Goal: Information Seeking & Learning: Learn about a topic

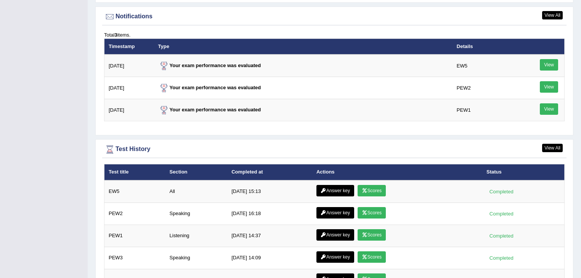
scroll to position [972, 0]
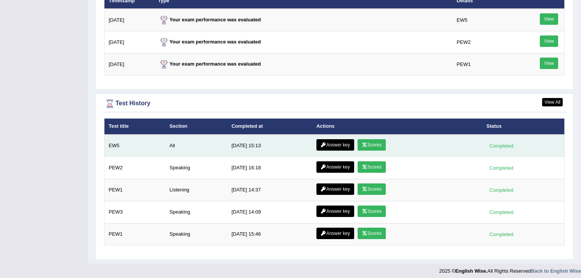
click at [377, 140] on link "Scores" at bounding box center [371, 144] width 28 height 11
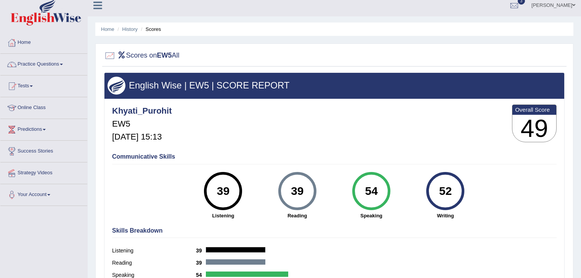
scroll to position [5, 0]
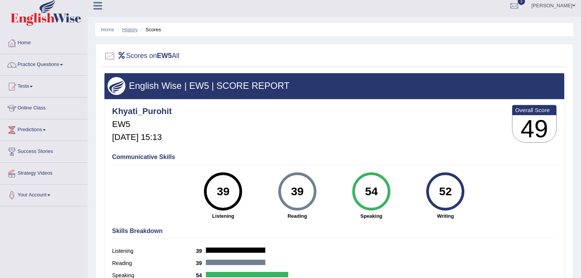
click at [129, 30] on link "History" at bounding box center [129, 30] width 15 height 6
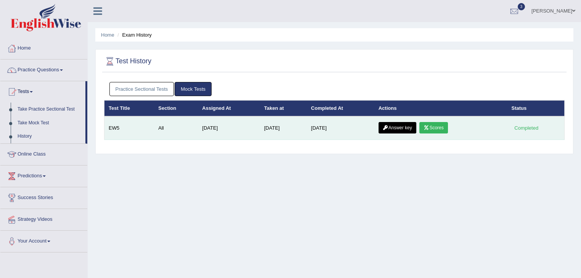
click at [406, 128] on link "Answer key" at bounding box center [397, 127] width 38 height 11
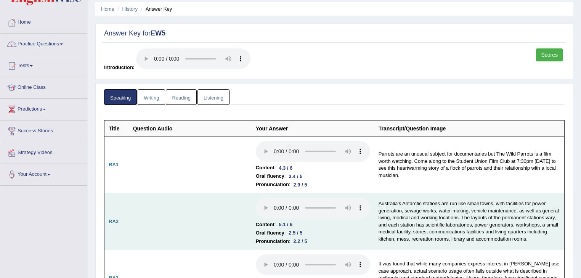
scroll to position [27, 0]
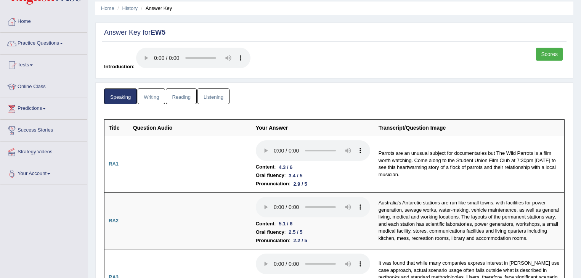
click at [147, 101] on link "Writing" at bounding box center [151, 96] width 27 height 16
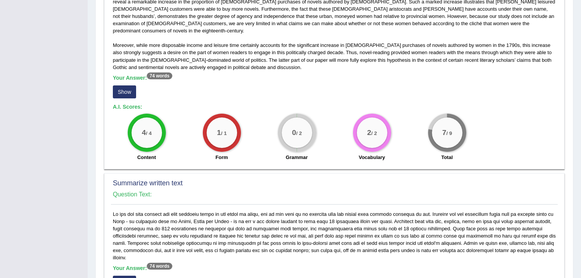
scroll to position [228, 0]
click at [158, 180] on h2 "Summarize written text" at bounding box center [334, 184] width 443 height 8
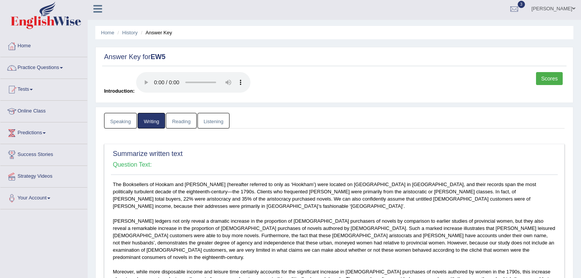
scroll to position [0, 0]
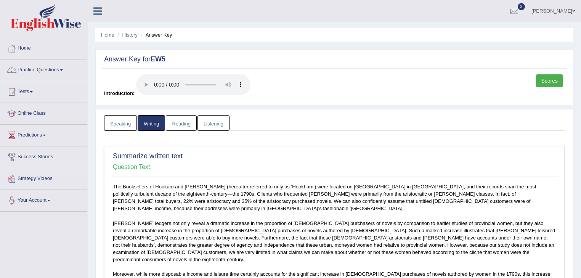
click at [175, 123] on link "Reading" at bounding box center [181, 123] width 30 height 16
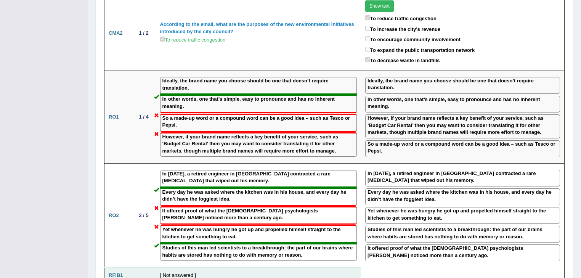
scroll to position [841, 0]
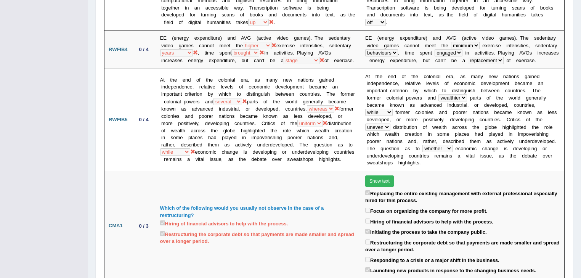
scroll to position [353, 0]
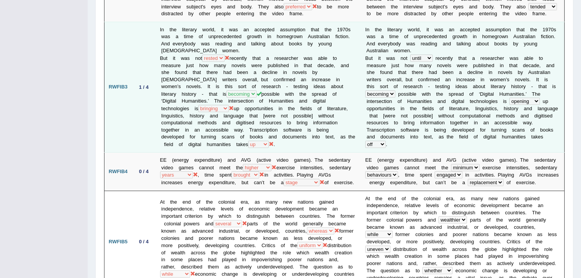
click at [247, 63] on td "In the literary world, it was an accepted assumption that the 1970s was a time …" at bounding box center [258, 87] width 205 height 131
click at [262, 66] on td "In the literary world, it was an accepted assumption that the 1970s was a time …" at bounding box center [258, 87] width 205 height 131
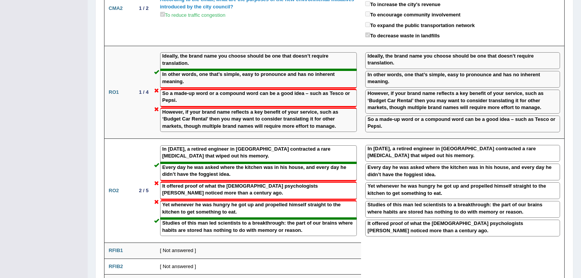
scroll to position [749, 0]
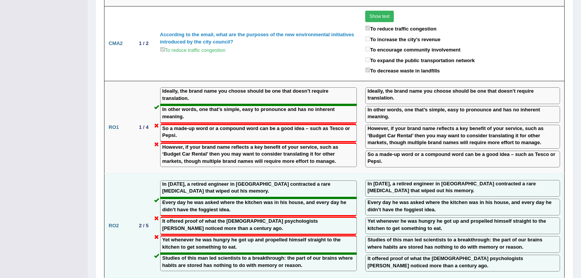
click at [425, 173] on td "In [DATE], a retired engineer in [GEOGRAPHIC_DATA] contracted a rare [MEDICAL_D…" at bounding box center [462, 225] width 203 height 104
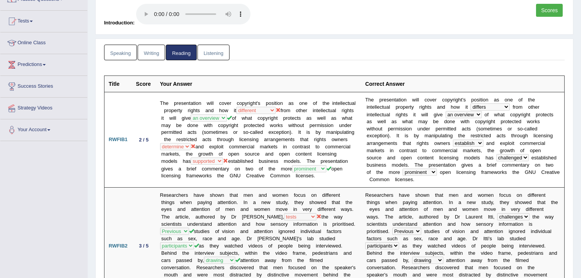
scroll to position [0, 0]
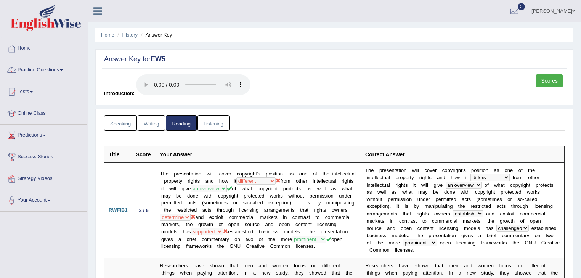
click at [209, 120] on link "Listening" at bounding box center [213, 123] width 32 height 16
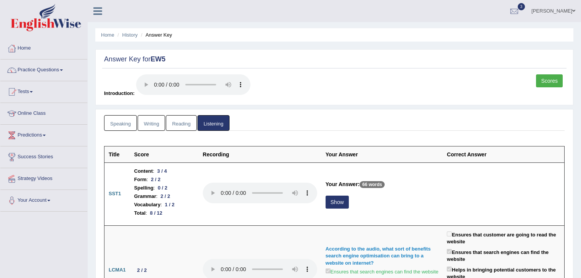
click at [117, 123] on link "Speaking" at bounding box center [120, 123] width 33 height 16
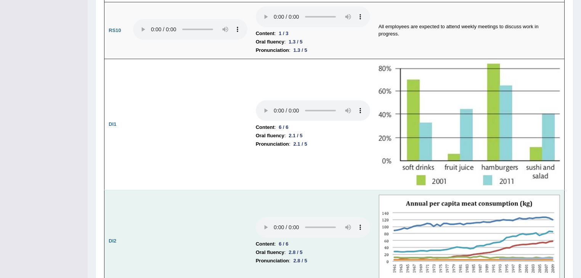
scroll to position [1006, 0]
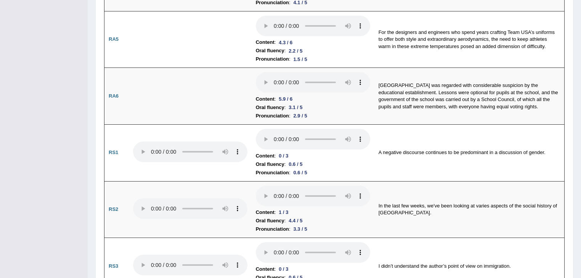
scroll to position [0, 0]
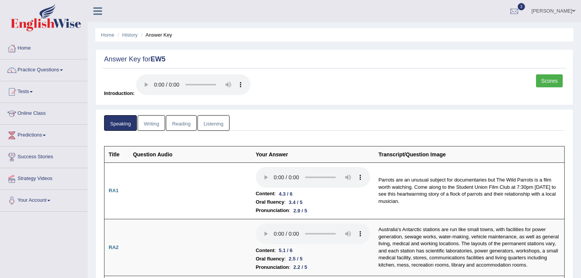
click at [162, 123] on link "Writing" at bounding box center [151, 123] width 27 height 16
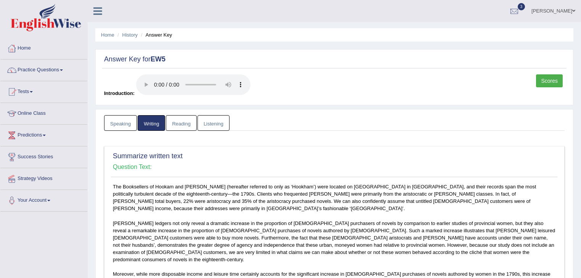
click at [183, 127] on link "Reading" at bounding box center [181, 123] width 30 height 16
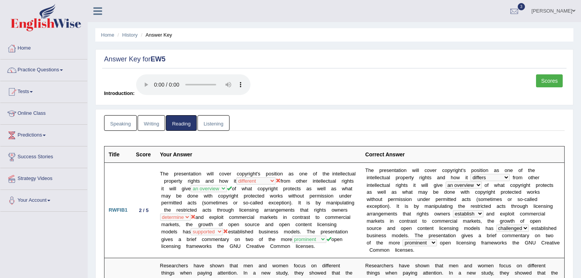
click at [213, 123] on link "Listening" at bounding box center [213, 123] width 32 height 16
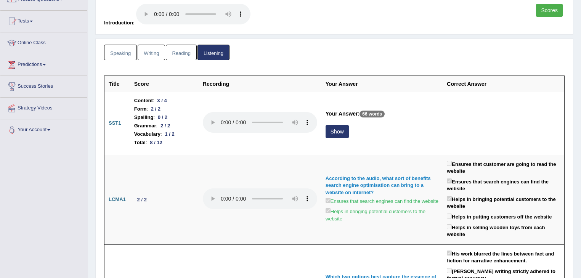
scroll to position [91, 0]
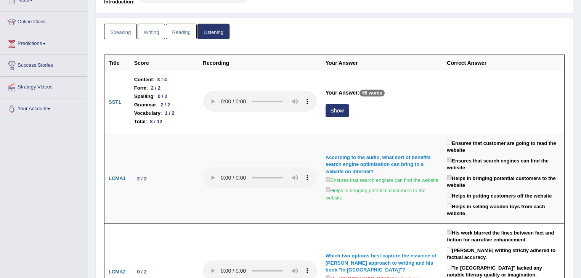
click at [119, 27] on link "Speaking" at bounding box center [120, 32] width 33 height 16
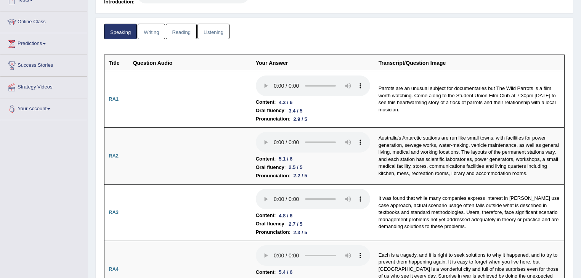
click at [287, 33] on ul "Speaking Writing [GEOGRAPHIC_DATA] Listening" at bounding box center [334, 32] width 460 height 16
click at [323, 32] on ul "Speaking Writing [GEOGRAPHIC_DATA] Listening" at bounding box center [334, 32] width 460 height 16
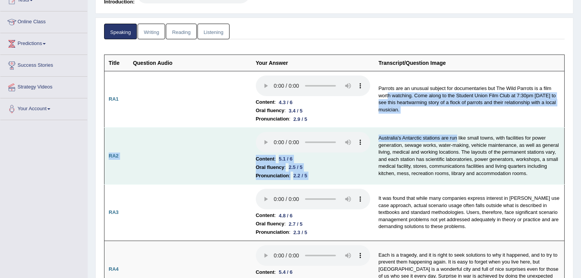
drag, startPoint x: 386, startPoint y: 98, endPoint x: 456, endPoint y: 139, distance: 80.3
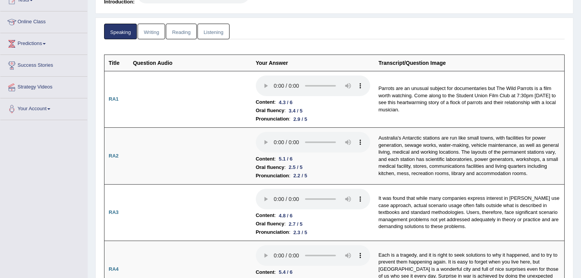
click at [392, 66] on th "Transcript/Question Image" at bounding box center [469, 62] width 190 height 16
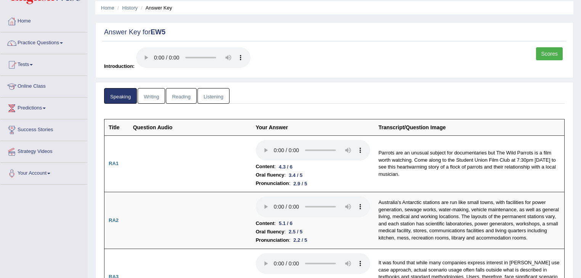
scroll to position [0, 0]
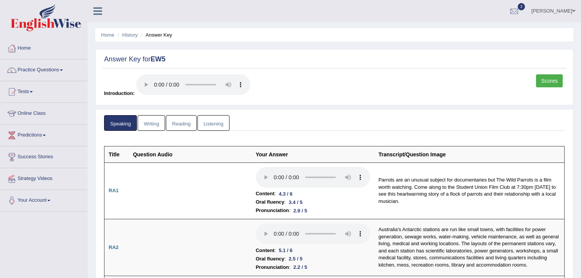
click at [157, 122] on link "Writing" at bounding box center [151, 123] width 27 height 16
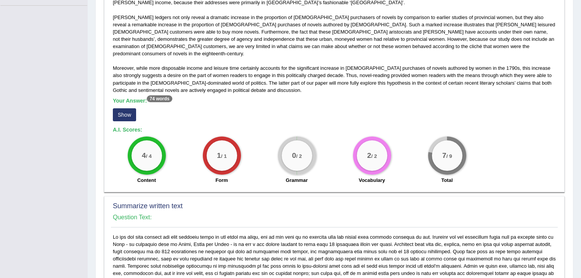
scroll to position [213, 0]
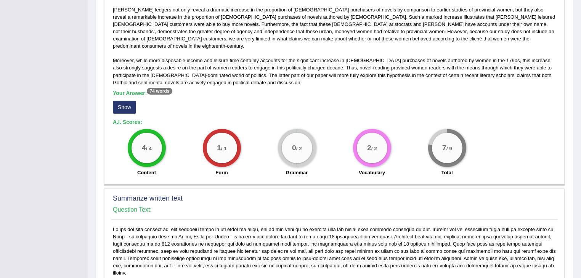
click at [301, 136] on div "0 / 2" at bounding box center [297, 148] width 30 height 30
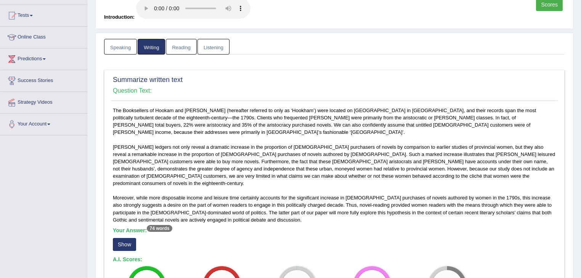
scroll to position [0, 0]
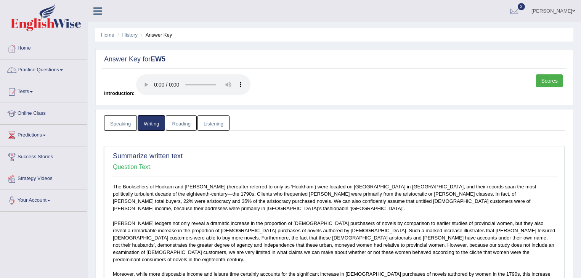
click at [173, 119] on link "Reading" at bounding box center [181, 123] width 30 height 16
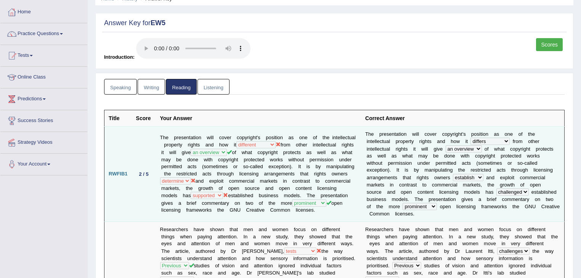
scroll to position [122, 0]
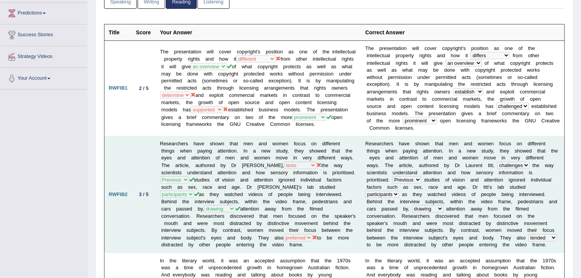
click at [242, 159] on td "Researchers have shown that men and women focus on different things when paying…" at bounding box center [258, 194] width 205 height 117
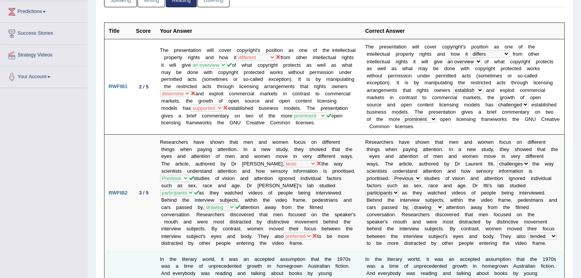
scroll to position [335, 0]
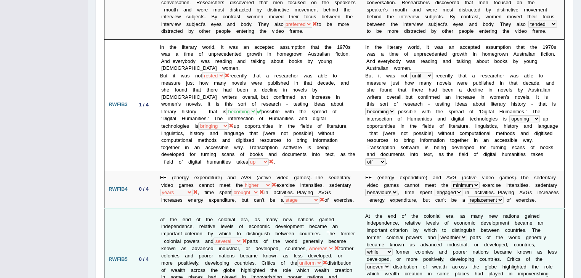
drag, startPoint x: 270, startPoint y: 213, endPoint x: 300, endPoint y: 206, distance: 31.3
click at [270, 213] on td "At the end of the colonial era, as many new nations gained independence, relati…" at bounding box center [258, 259] width 205 height 102
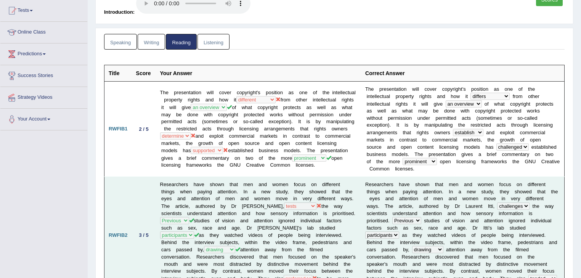
scroll to position [0, 0]
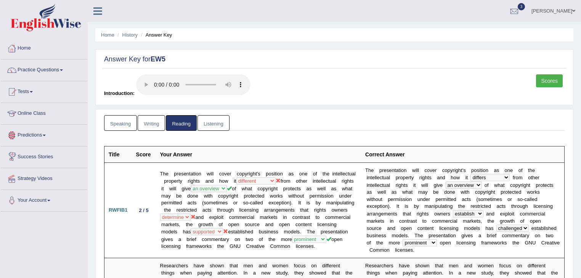
click at [219, 128] on link "Listening" at bounding box center [213, 123] width 32 height 16
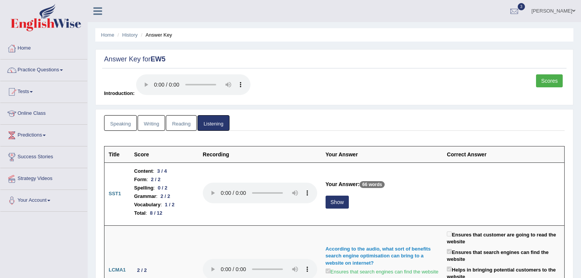
click at [335, 90] on div "Scores Introduction:" at bounding box center [334, 87] width 464 height 27
click at [399, 64] on div "Answer Key for EW5" at bounding box center [334, 60] width 464 height 15
click at [400, 35] on ul "Home History Answer Key" at bounding box center [334, 34] width 478 height 13
click at [525, 7] on span "3" at bounding box center [521, 6] width 8 height 7
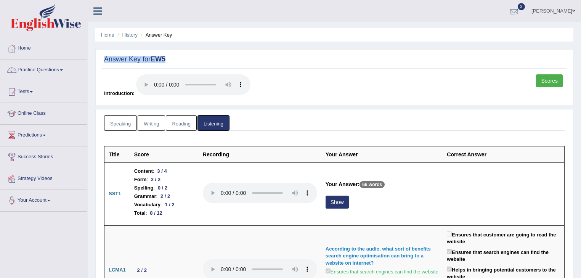
click at [520, 14] on div at bounding box center [513, 11] width 11 height 11
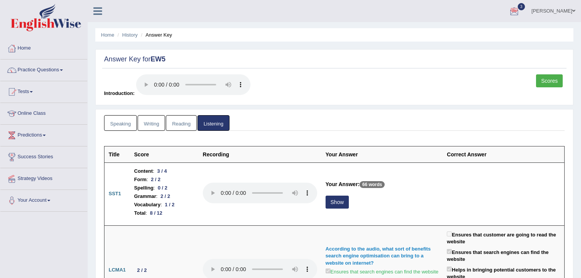
click at [517, 11] on div at bounding box center [513, 11] width 11 height 11
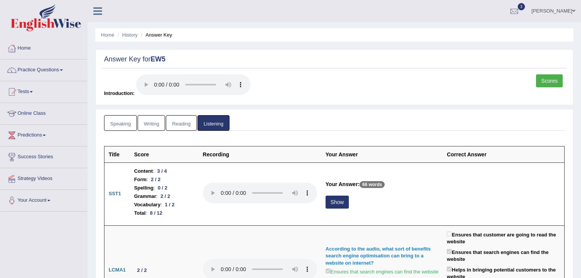
click at [520, 6] on div at bounding box center [513, 11] width 11 height 11
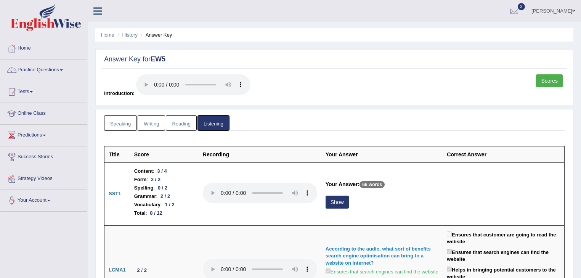
click at [520, 9] on div at bounding box center [513, 11] width 11 height 11
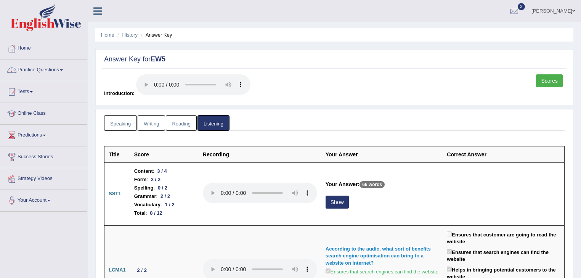
click at [520, 11] on div at bounding box center [513, 11] width 11 height 11
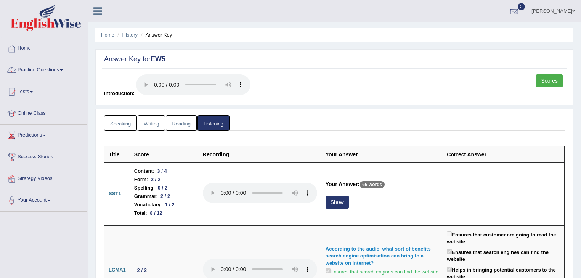
click at [520, 10] on div at bounding box center [513, 11] width 11 height 11
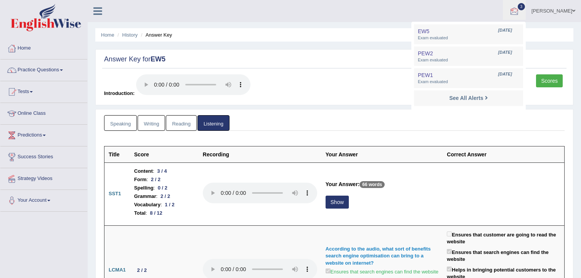
click at [328, 38] on ul "Home History Answer Key" at bounding box center [334, 34] width 478 height 13
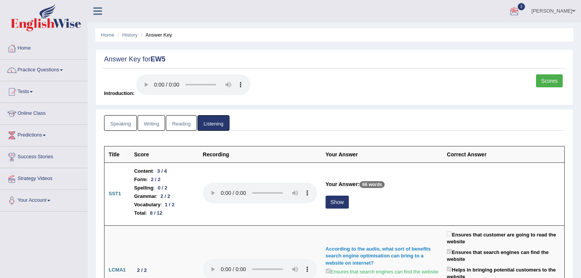
click at [514, 13] on link "3" at bounding box center [514, 10] width 23 height 20
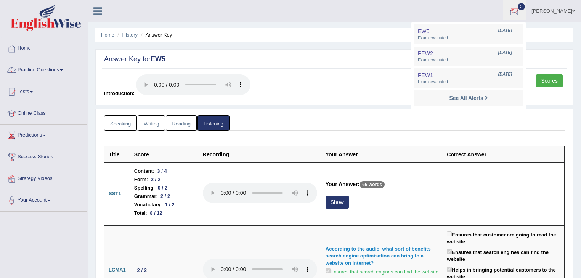
click at [252, 49] on div "Answer Key for EW5 Scores Introduction:" at bounding box center [334, 77] width 478 height 56
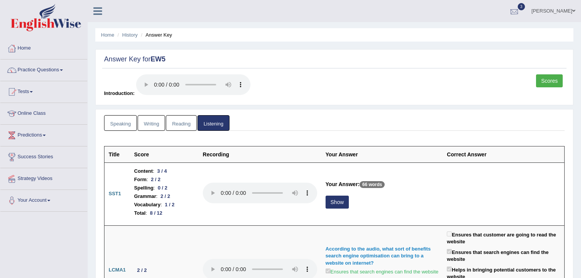
click at [520, 15] on div at bounding box center [513, 11] width 11 height 11
